Goal: Task Accomplishment & Management: Manage account settings

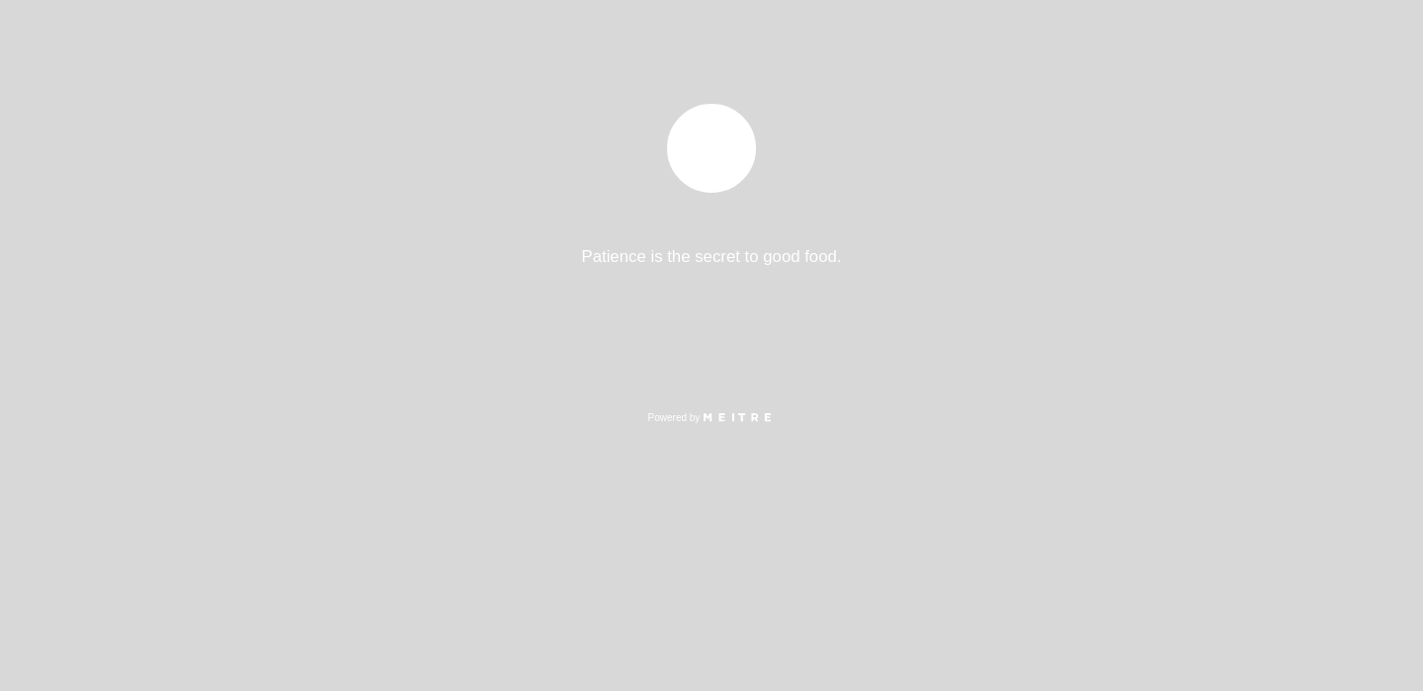
select select "es"
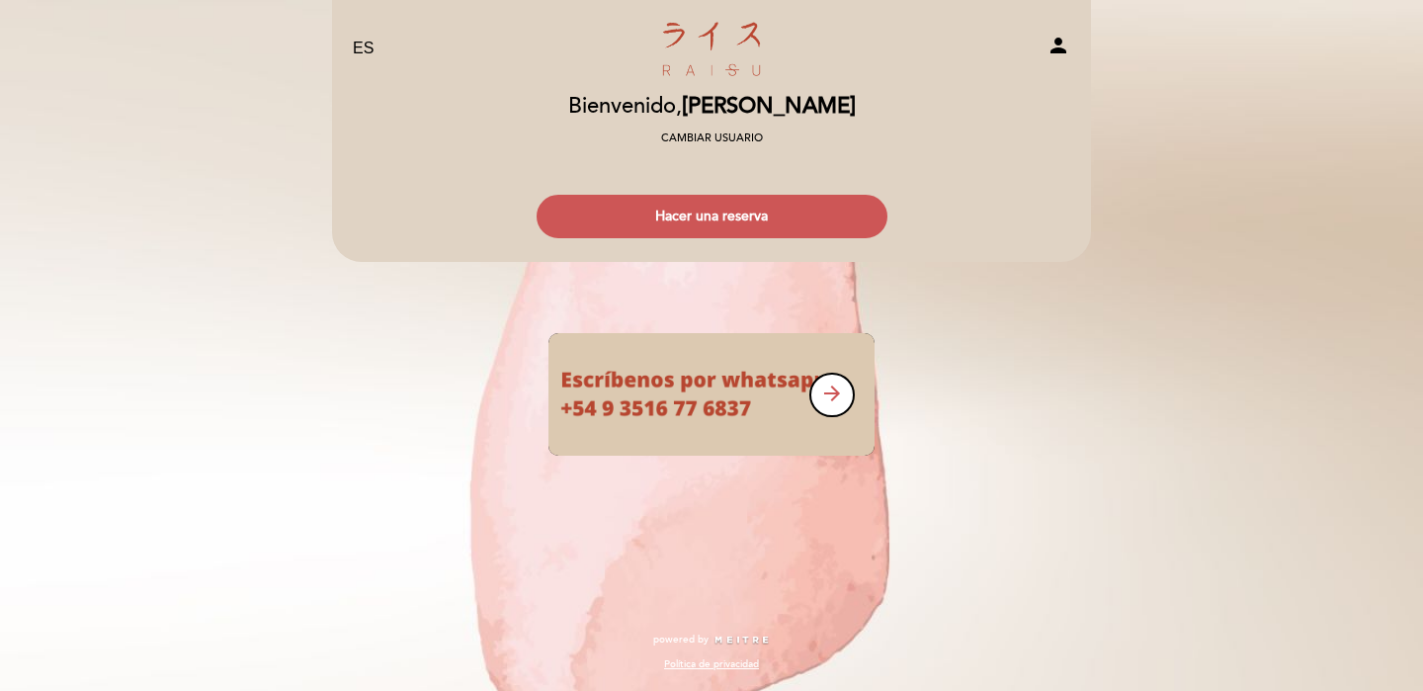
click at [1058, 50] on icon "person" at bounding box center [1059, 46] width 24 height 24
select select "es"
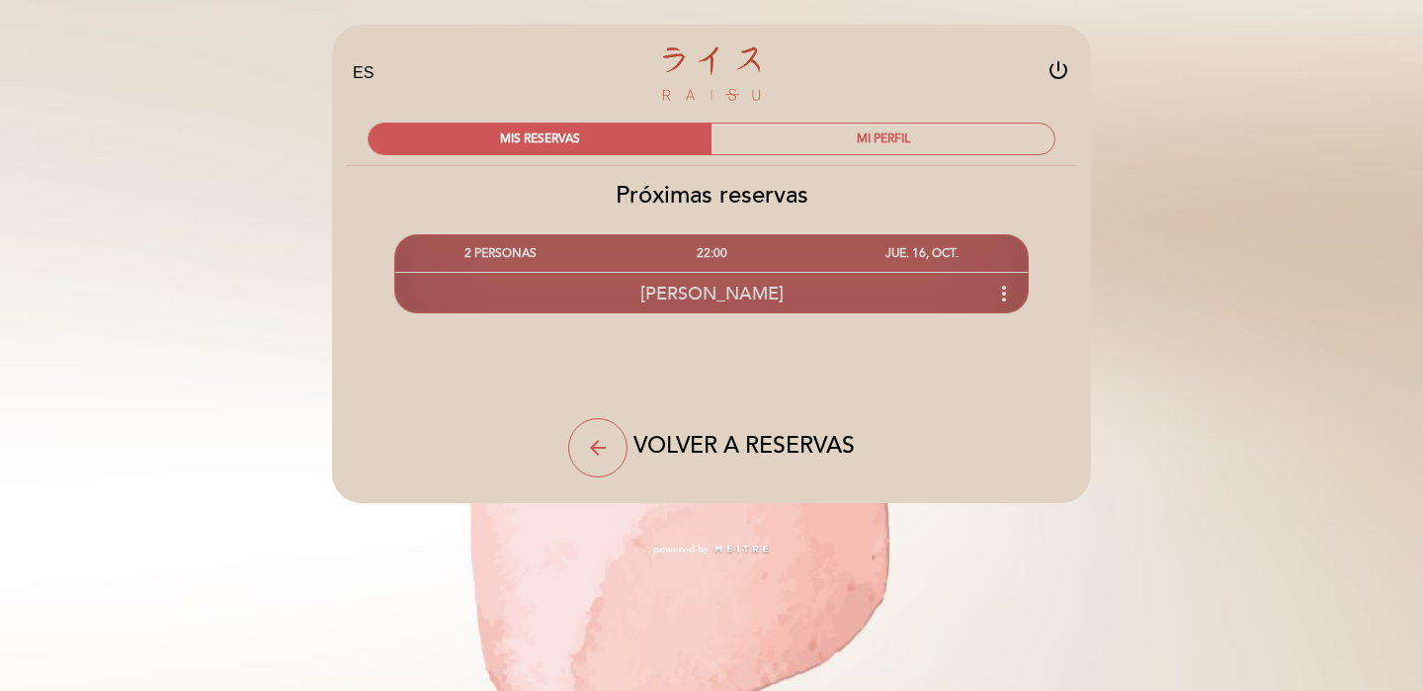
click at [885, 287] on div "[PERSON_NAME] more_vert" at bounding box center [711, 293] width 633 height 43
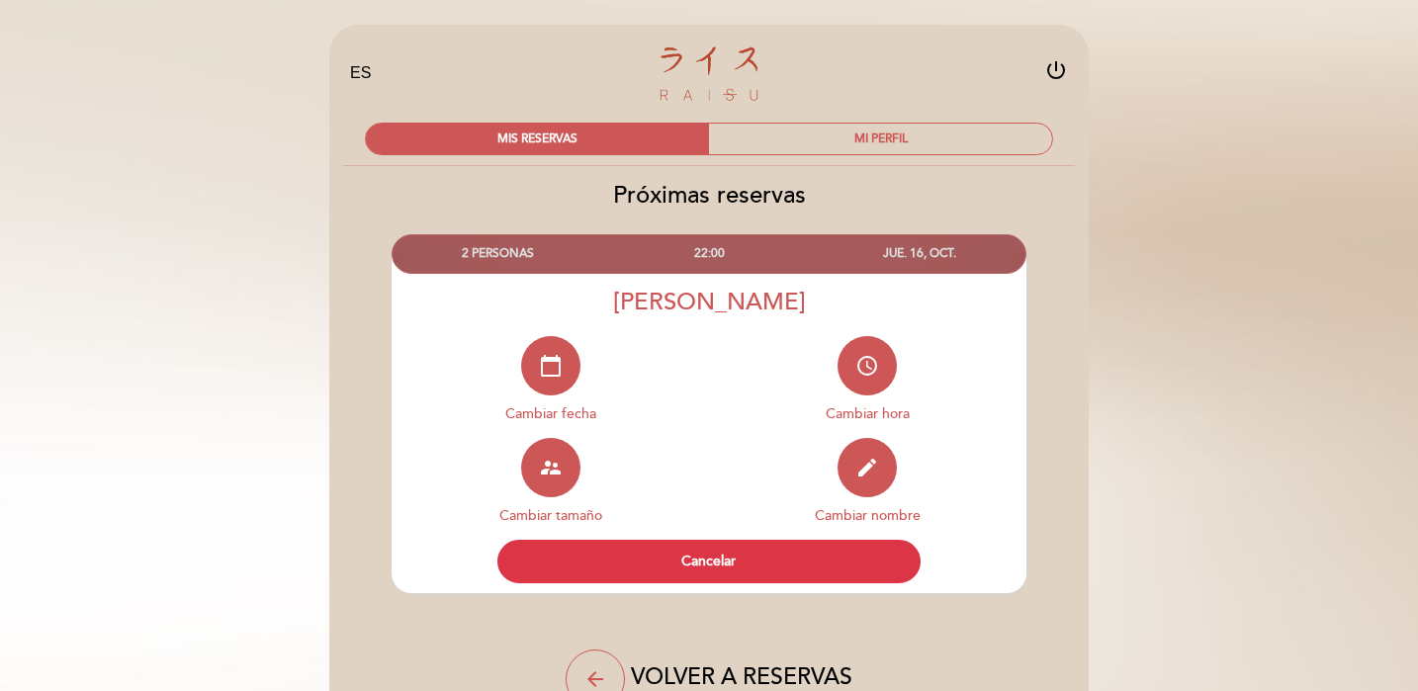
click at [1016, 417] on div "access_time [GEOGRAPHIC_DATA]" at bounding box center [867, 387] width 317 height 102
click at [1142, 394] on div "EN ES PT Raisu power_settings_new MIS RESERVAS MI PERFIL Próximas reservas edit" at bounding box center [709, 404] width 1418 height 808
click at [921, 199] on h2 "Próximas reservas" at bounding box center [708, 195] width 761 height 29
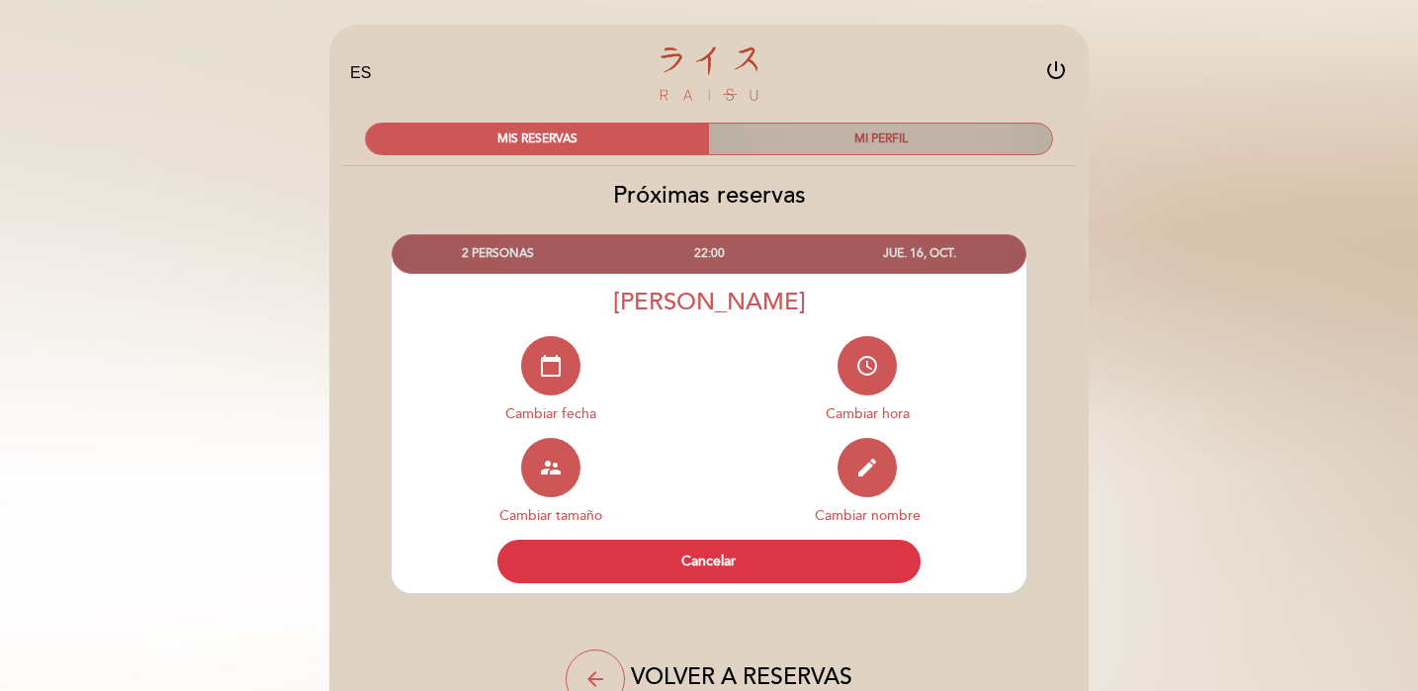
click at [945, 133] on div "MI PERFIL" at bounding box center [880, 139] width 343 height 31
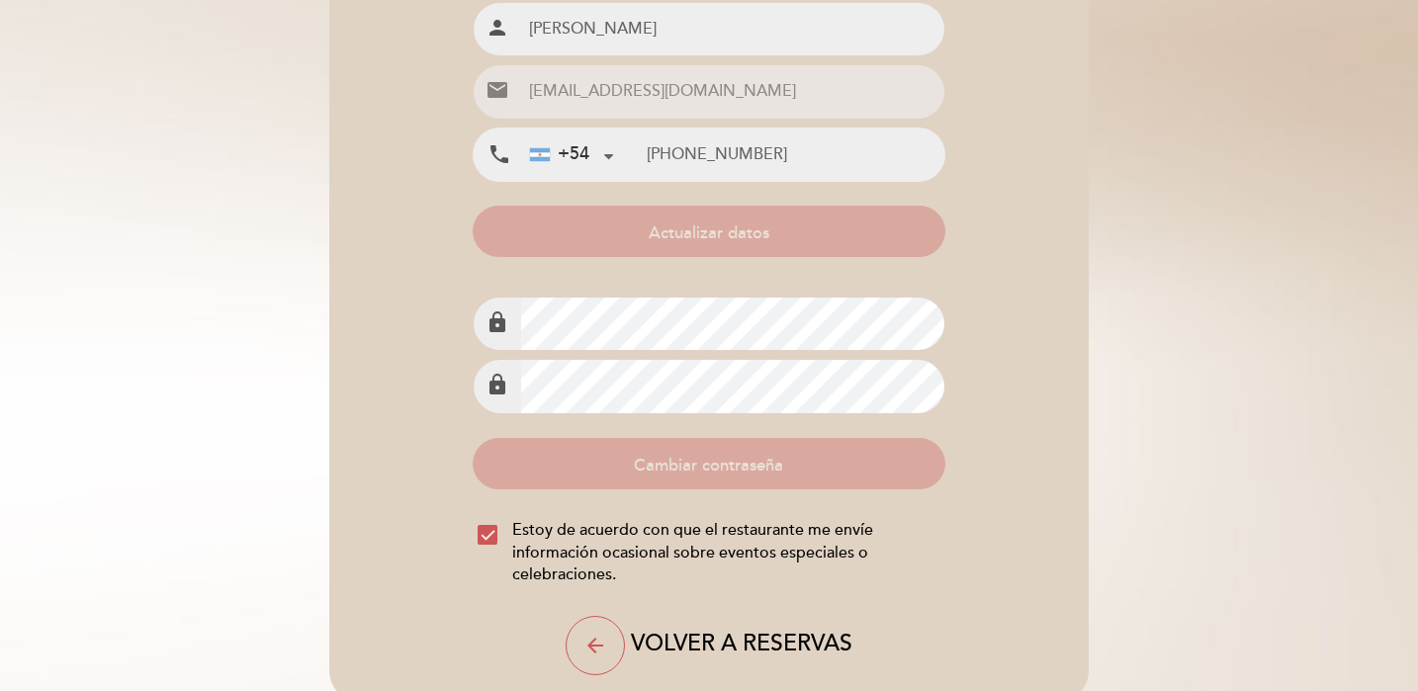
scroll to position [248, 0]
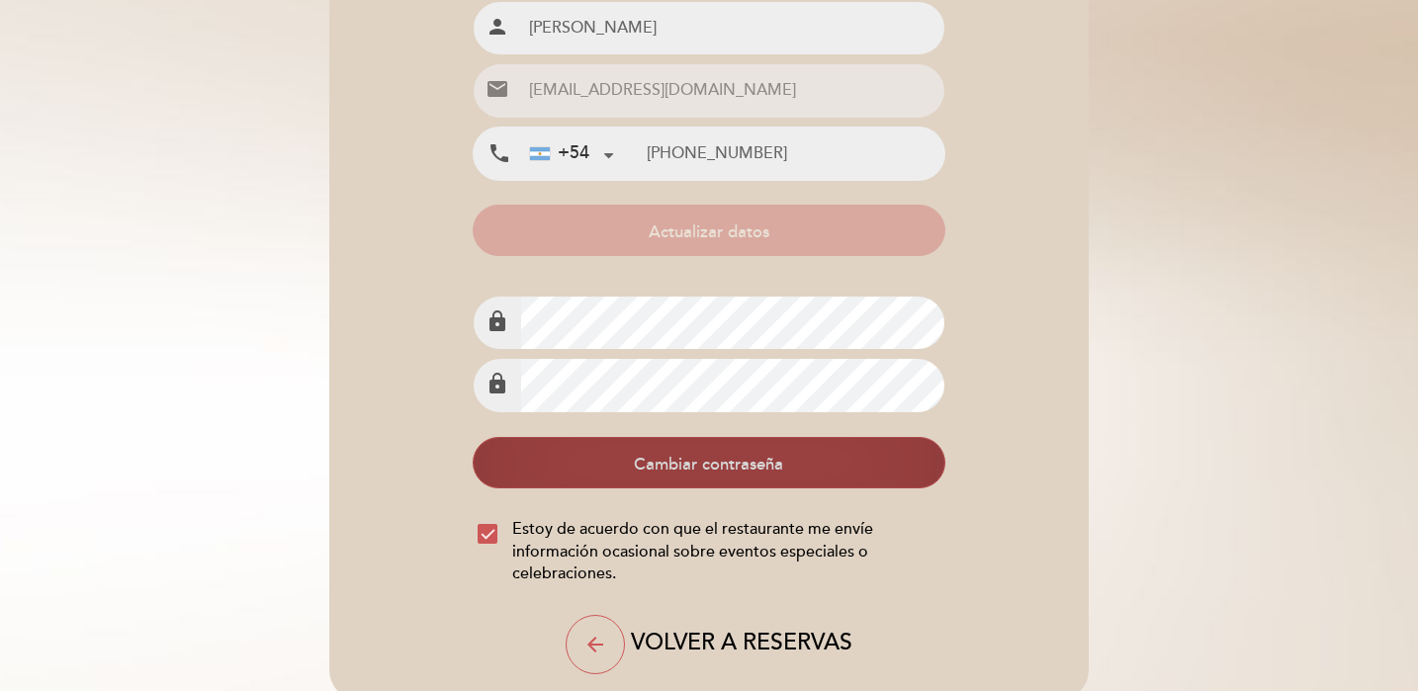
click at [639, 459] on button "Cambiar contraseña" at bounding box center [709, 462] width 472 height 51
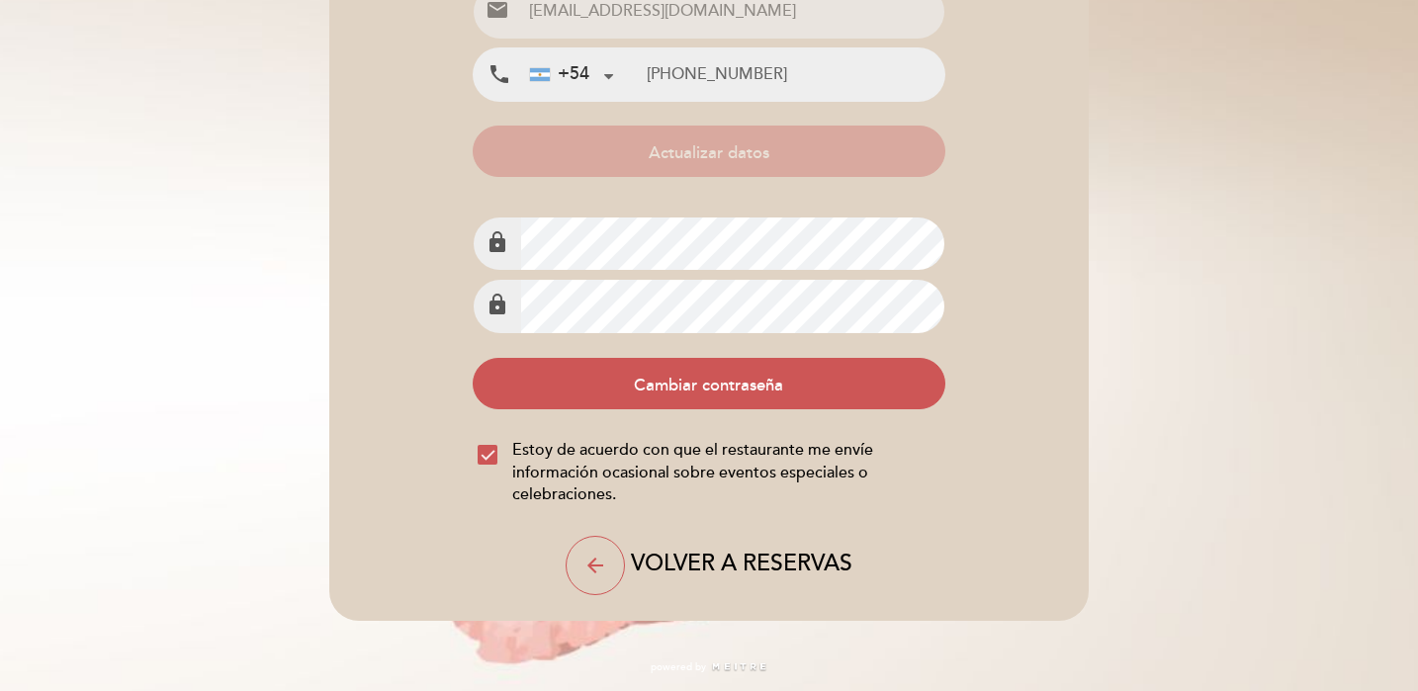
scroll to position [326, 0]
click at [673, 558] on span "VOLVER A RESERVAS" at bounding box center [741, 566] width 221 height 28
click at [603, 559] on icon "arrow_back" at bounding box center [595, 567] width 24 height 24
select select "es"
